Goal: Transaction & Acquisition: Purchase product/service

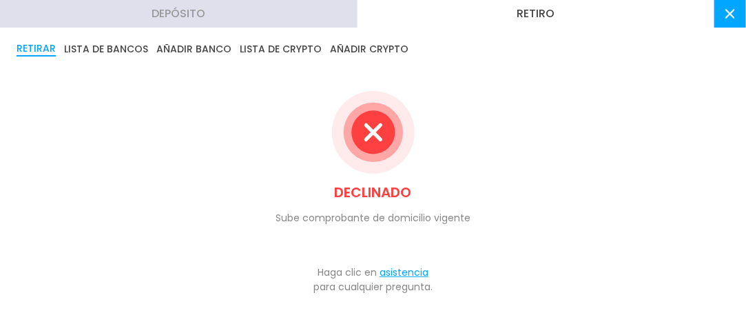
scroll to position [22, 0]
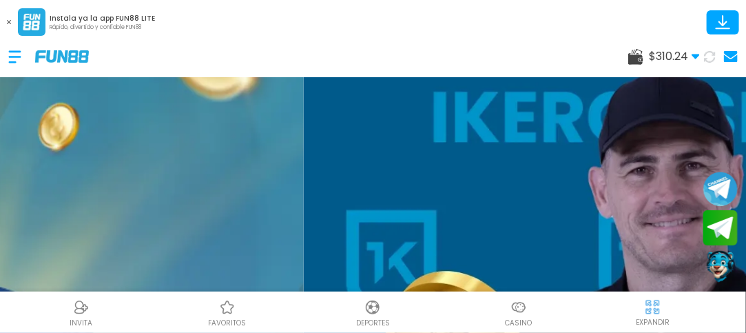
click at [631, 54] on icon at bounding box center [635, 57] width 15 height 16
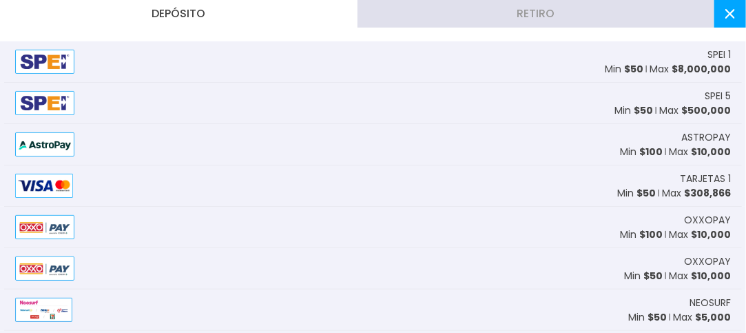
click at [601, 14] on button "Retiro" at bounding box center [535, 14] width 357 height 28
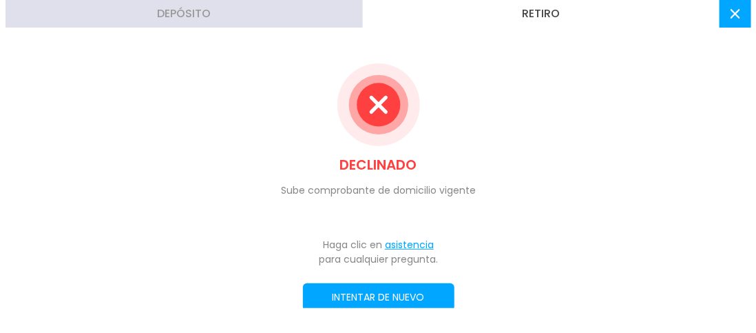
scroll to position [46, 0]
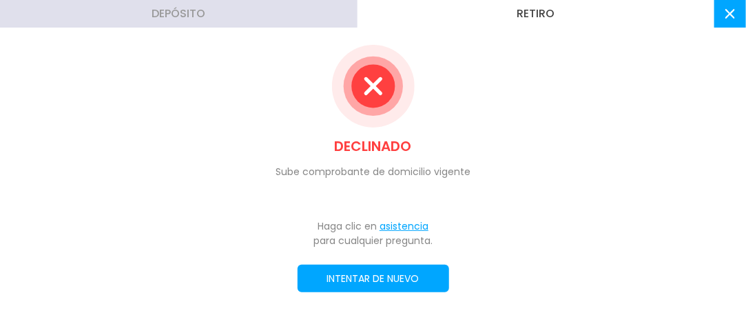
click at [410, 280] on button "INTENTAR DE NUEVO" at bounding box center [372, 278] width 151 height 28
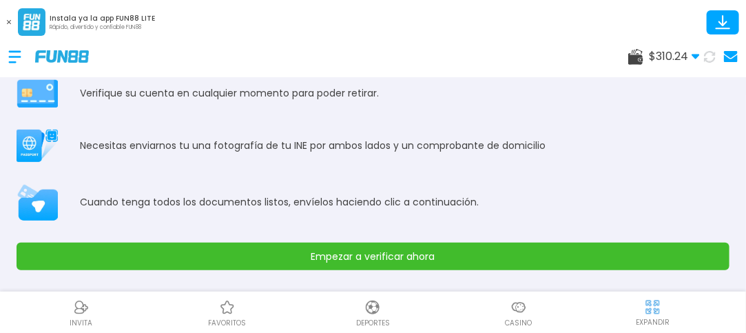
scroll to position [81, 0]
click at [686, 260] on button "Empezar a verificar ahora" at bounding box center [373, 256] width 713 height 28
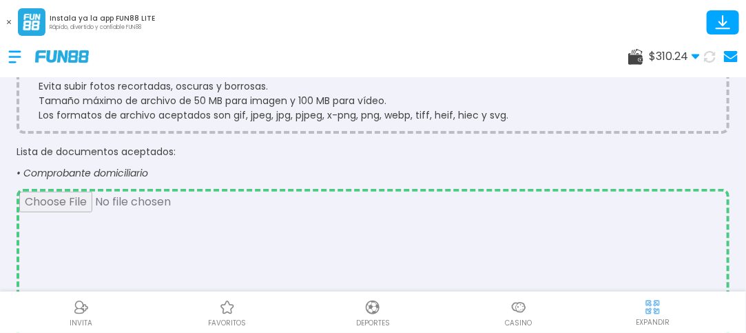
scroll to position [0, 0]
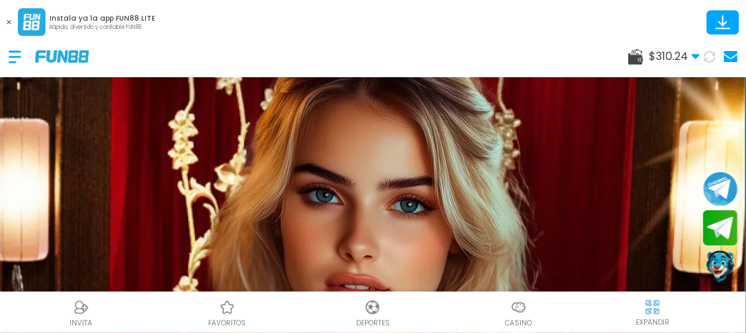
click at [9, 56] on div at bounding box center [21, 56] width 27 height 41
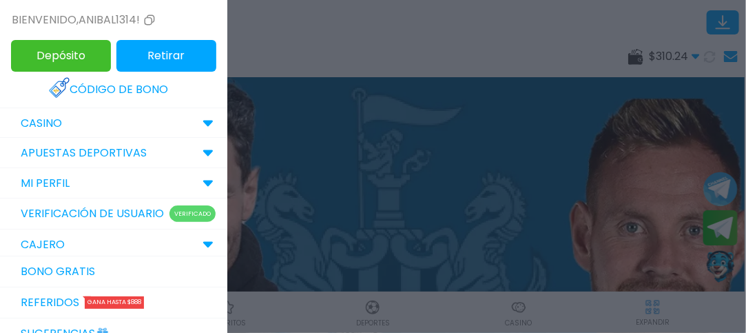
click at [203, 121] on use at bounding box center [208, 124] width 10 height 6
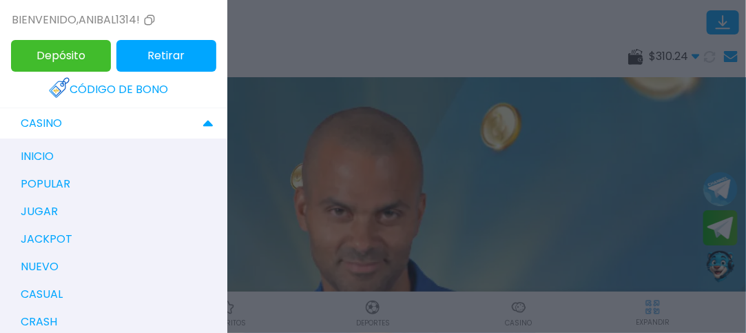
click at [84, 213] on div "jugar" at bounding box center [120, 212] width 213 height 28
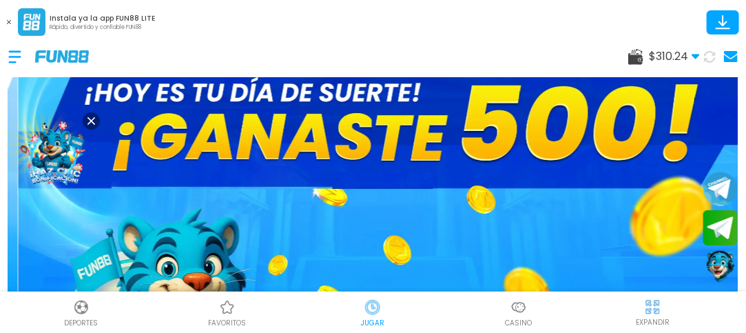
scroll to position [41, 0]
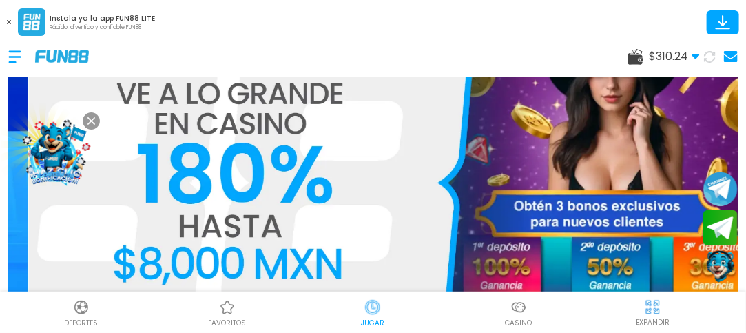
click at [515, 309] on img at bounding box center [518, 307] width 17 height 17
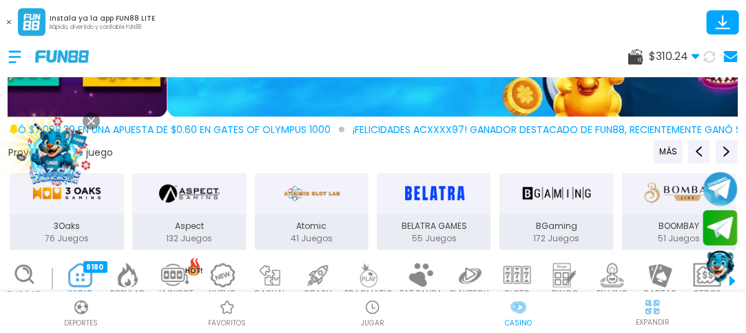
scroll to position [275, 0]
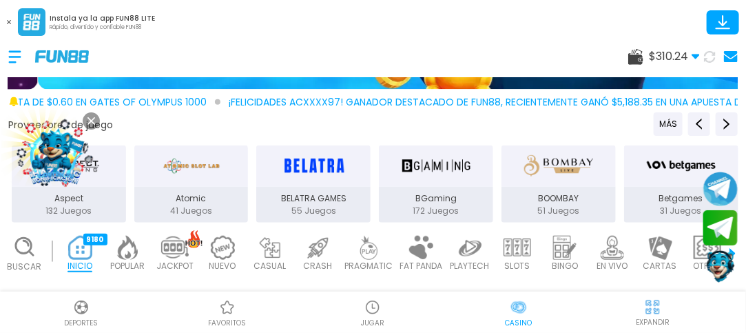
click at [315, 241] on img at bounding box center [318, 248] width 28 height 24
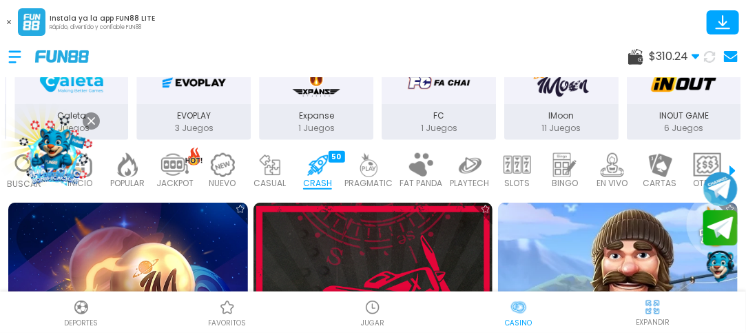
scroll to position [386, 0]
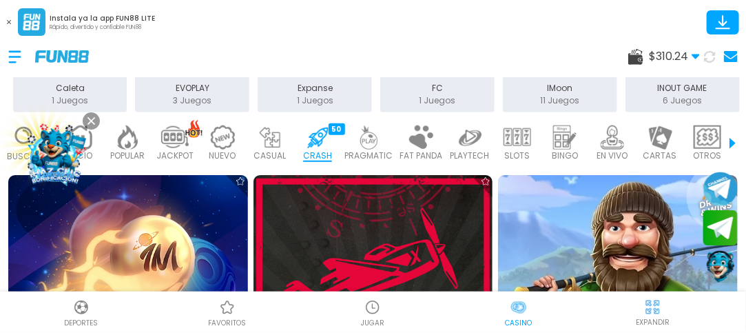
click at [260, 140] on img at bounding box center [270, 137] width 28 height 24
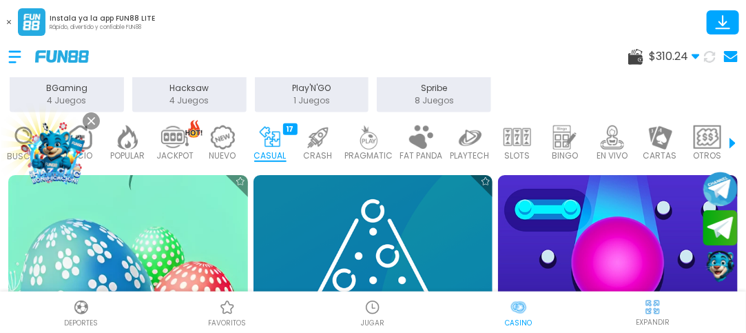
click at [369, 141] on img at bounding box center [369, 137] width 28 height 24
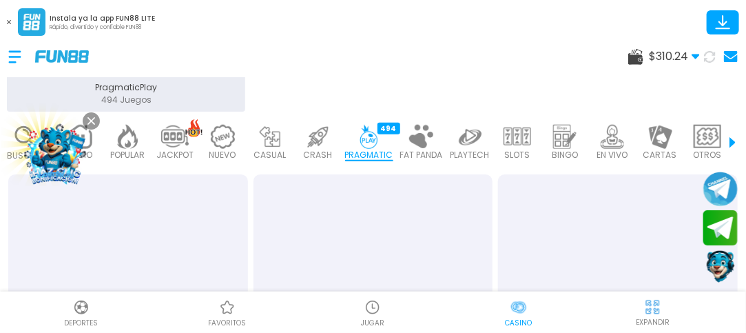
scroll to position [40, 0]
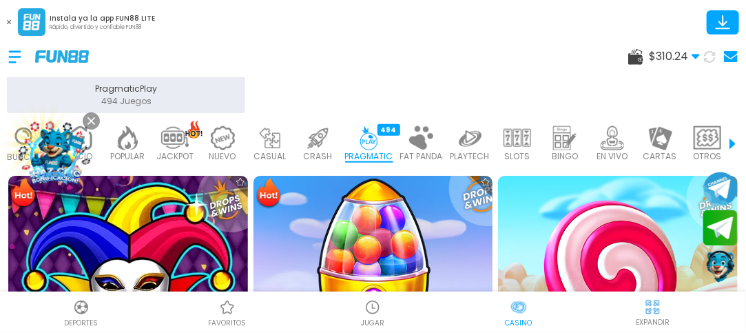
click at [372, 241] on img at bounding box center [372, 294] width 263 height 263
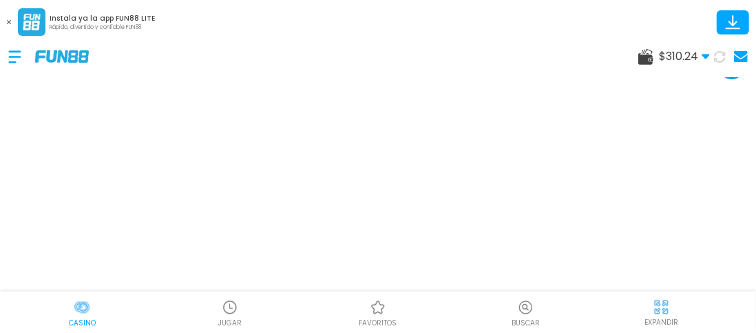
click at [665, 306] on img at bounding box center [661, 306] width 17 height 17
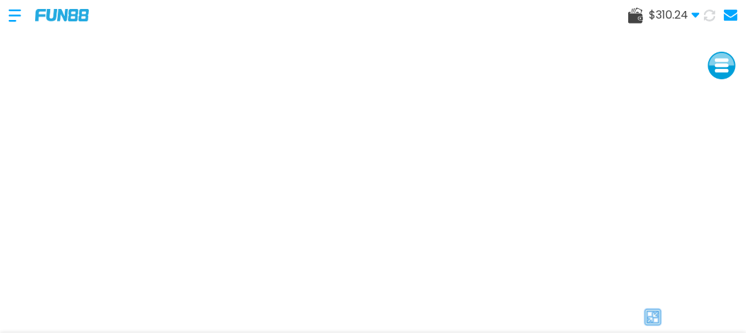
click at [638, 15] on use at bounding box center [635, 16] width 15 height 16
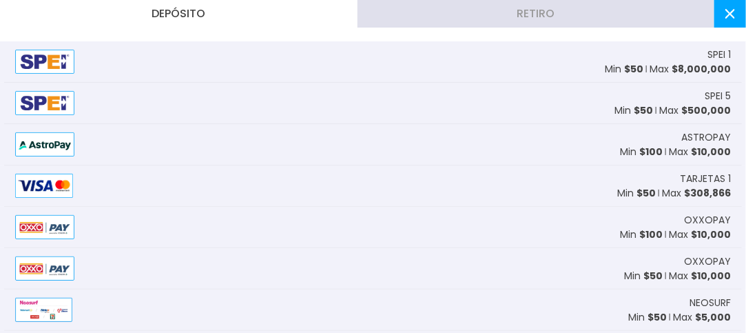
click at [638, 15] on button "Retiro" at bounding box center [535, 14] width 357 height 28
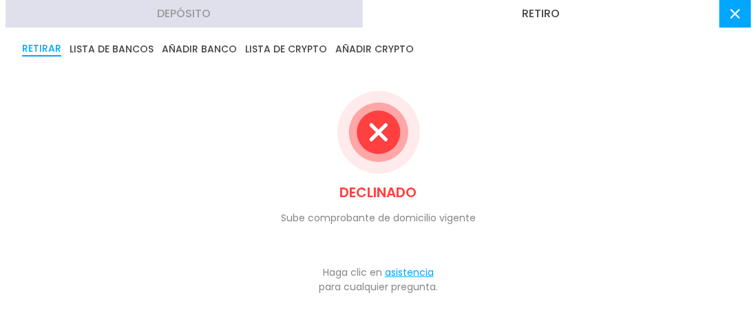
scroll to position [46, 0]
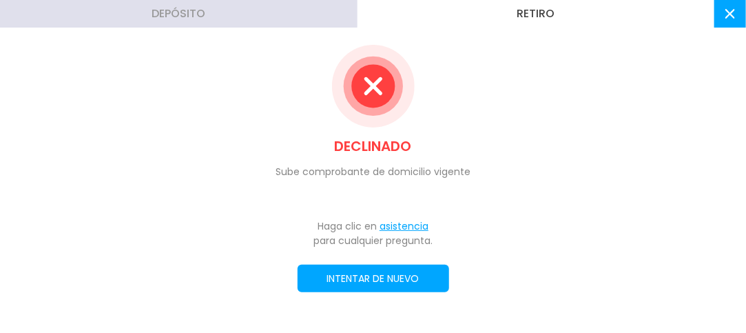
click at [434, 289] on button "INTENTAR DE NUEVO" at bounding box center [372, 278] width 151 height 28
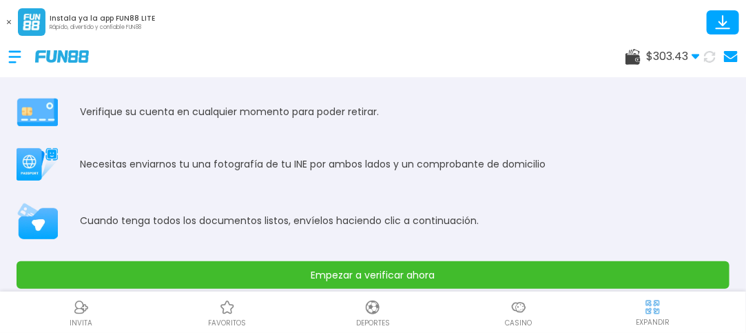
scroll to position [81, 0]
